Goal: Information Seeking & Learning: Find specific fact

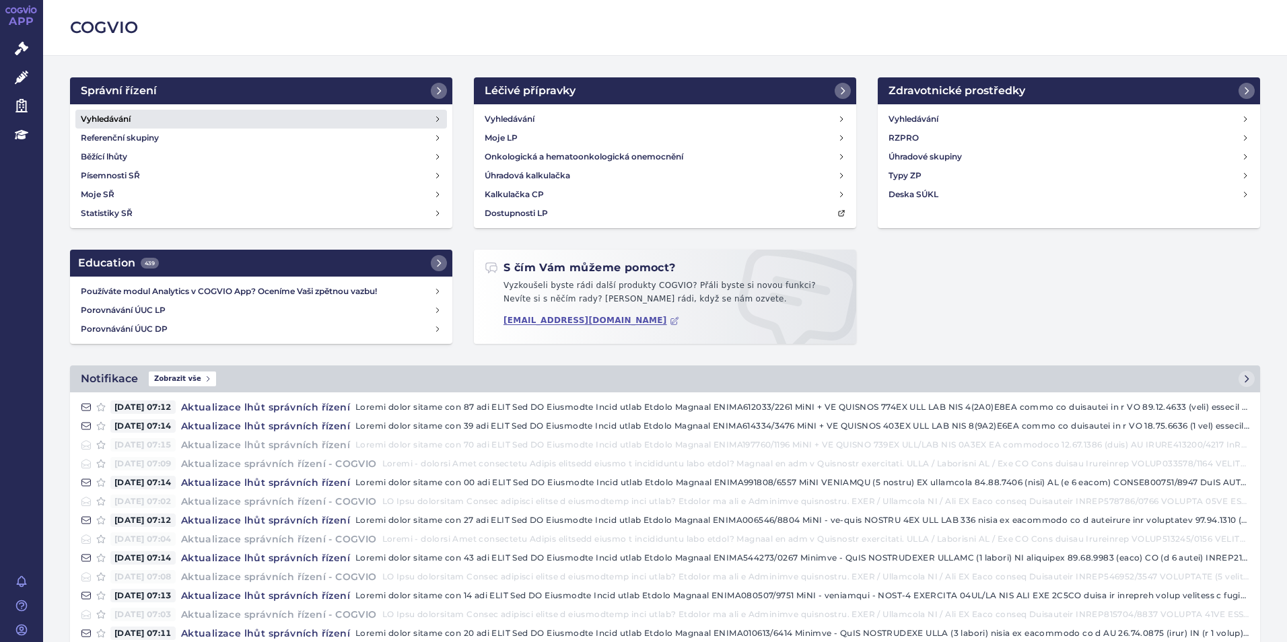
click at [391, 124] on link "Vyhledávání" at bounding box center [260, 119] width 371 height 19
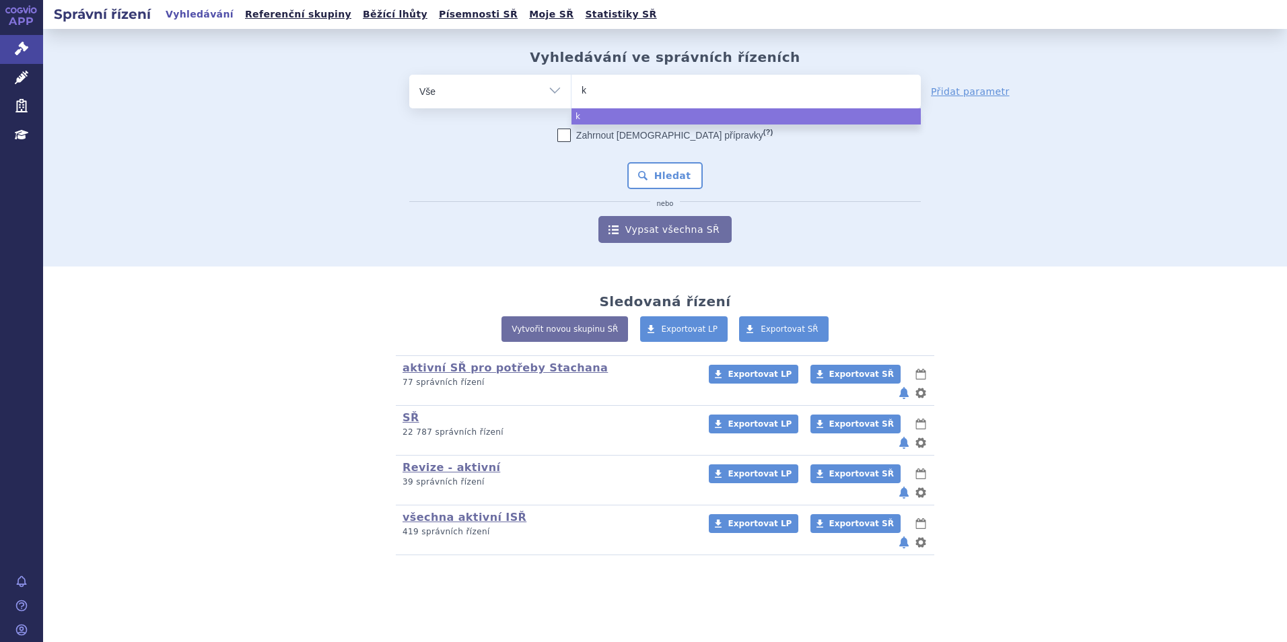
type input "ki"
type input "kis"
type input "kisqa"
type input "kisqal"
type input "kisqali"
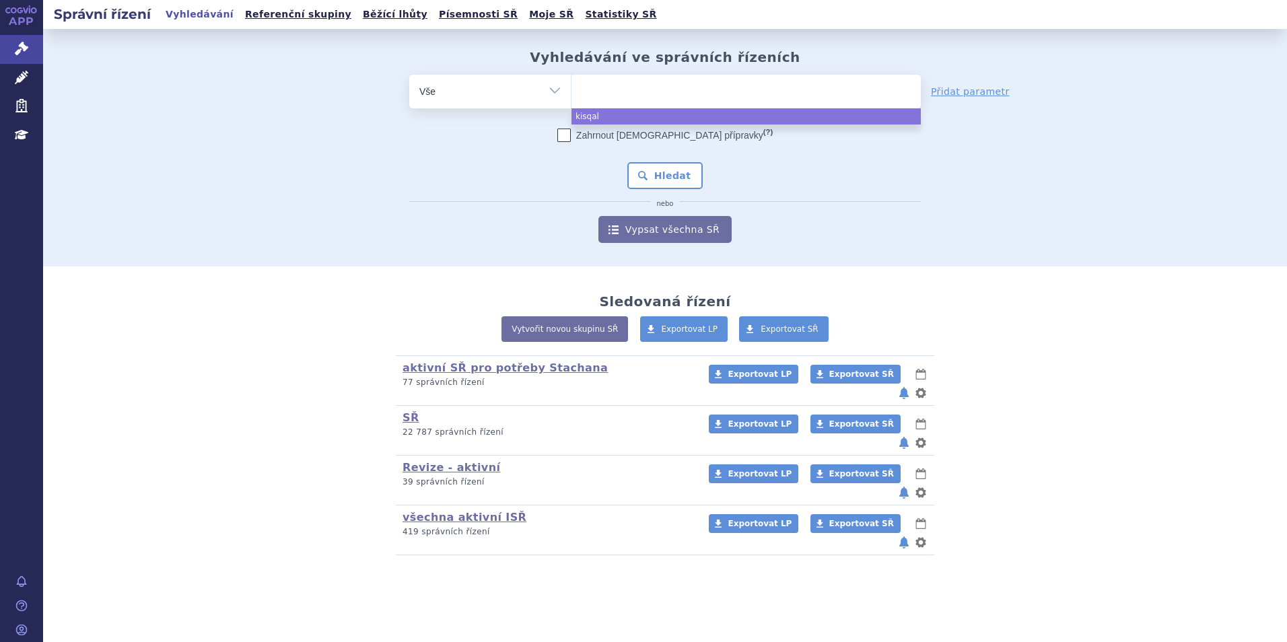
select select "kisqali"
